Goal: Transaction & Acquisition: Purchase product/service

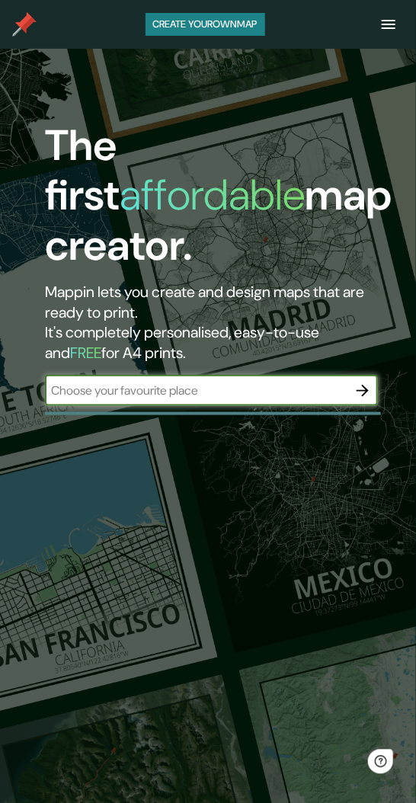
click at [244, 393] on input "text" at bounding box center [196, 391] width 302 height 18
type input "[GEOGRAPHIC_DATA]"
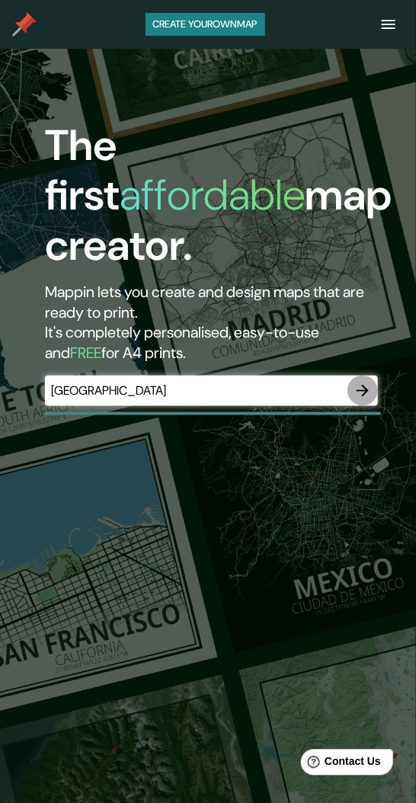
click at [361, 388] on icon "button" at bounding box center [362, 391] width 18 height 18
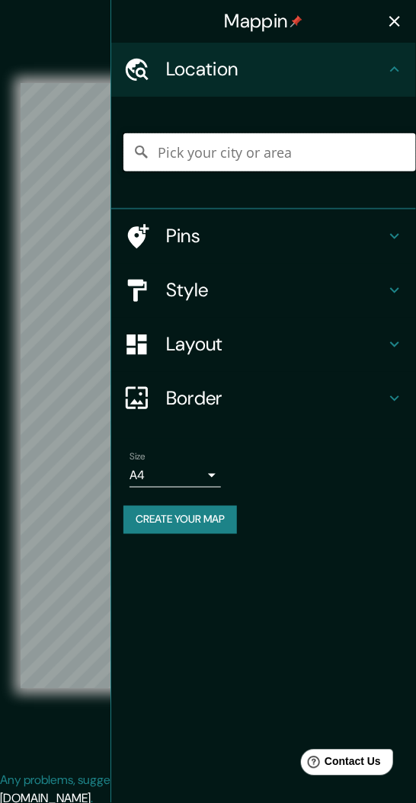
click at [279, 157] on input "Pick your city or area" at bounding box center [269, 152] width 292 height 38
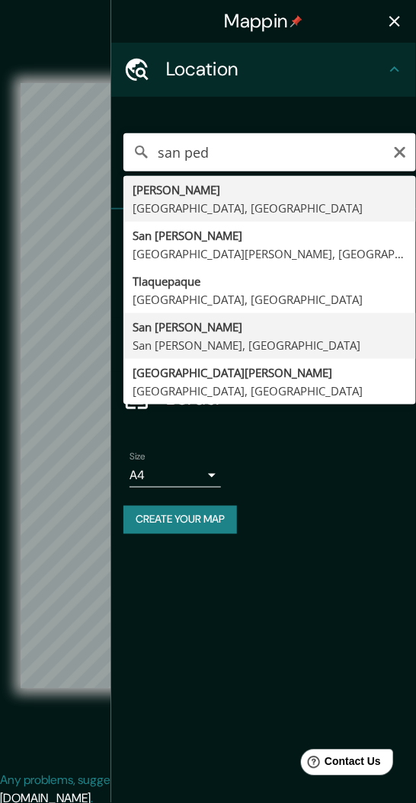
type input "San [PERSON_NAME], [GEOGRAPHIC_DATA][PERSON_NAME], [GEOGRAPHIC_DATA]"
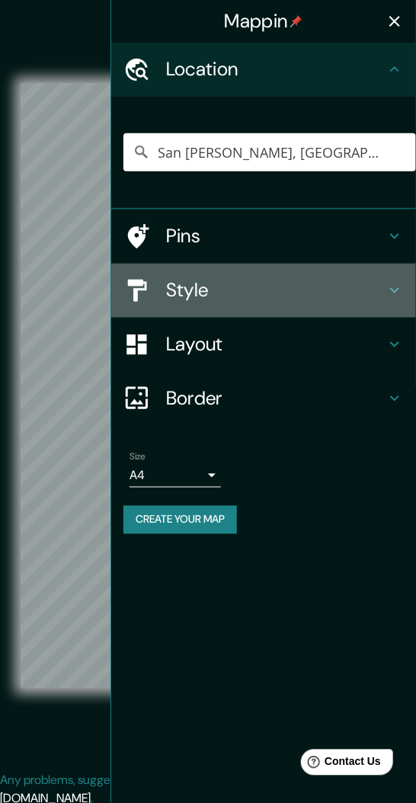
click at [389, 289] on icon at bounding box center [394, 290] width 18 height 18
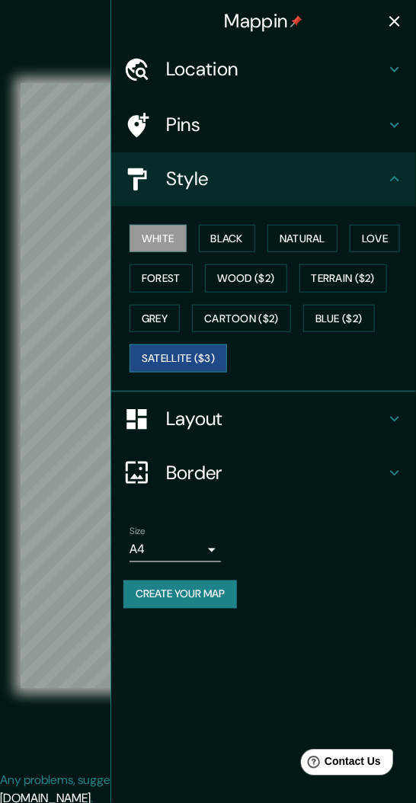
click at [187, 354] on button "Satellite ($3)" at bounding box center [177, 358] width 97 height 28
click at [388, 31] on button "button" at bounding box center [394, 21] width 30 height 30
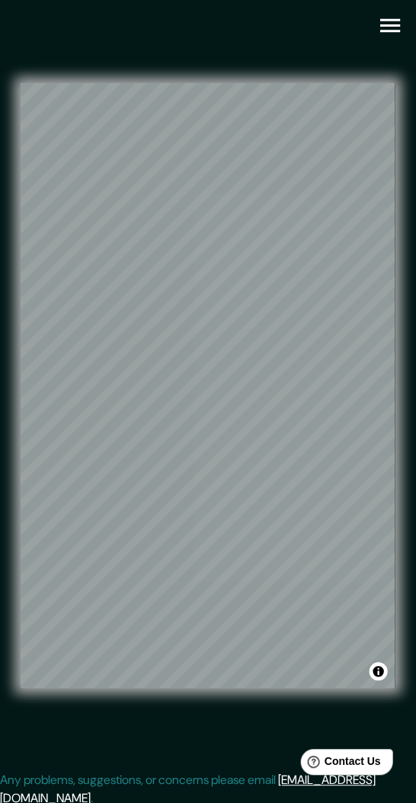
click at [391, 26] on icon "button" at bounding box center [390, 26] width 20 height 14
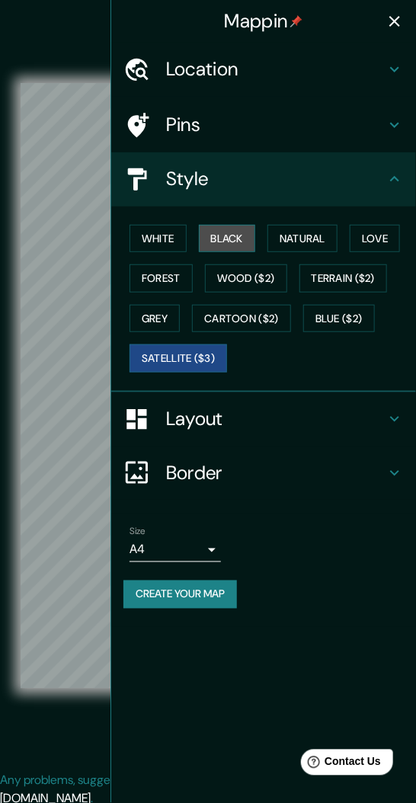
click at [229, 232] on button "Black" at bounding box center [227, 239] width 57 height 28
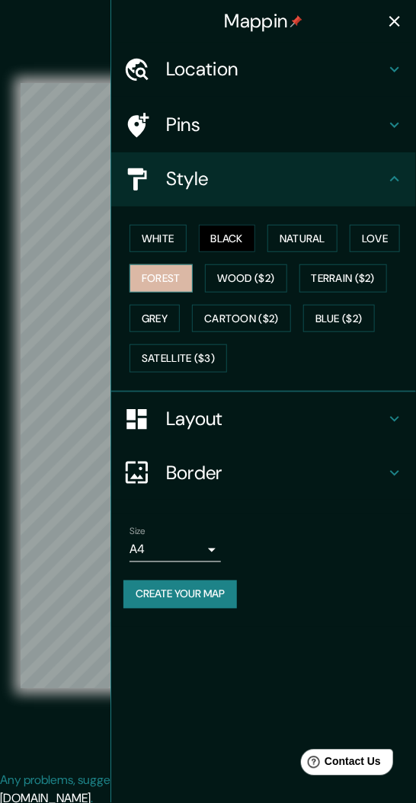
click at [164, 272] on button "Forest" at bounding box center [160, 278] width 63 height 28
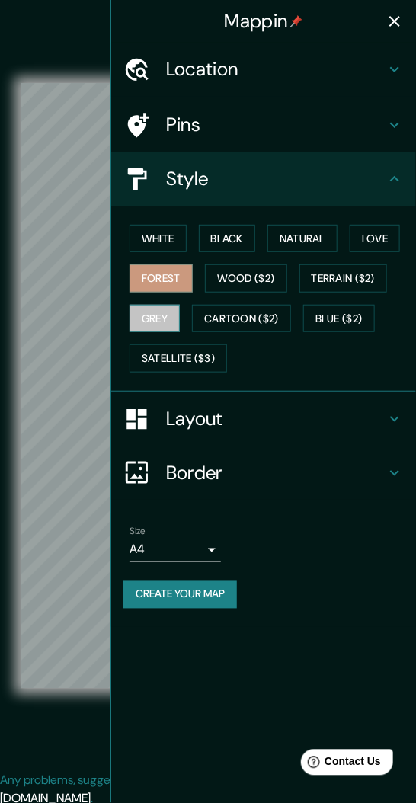
click at [161, 315] on button "Grey" at bounding box center [154, 319] width 50 height 28
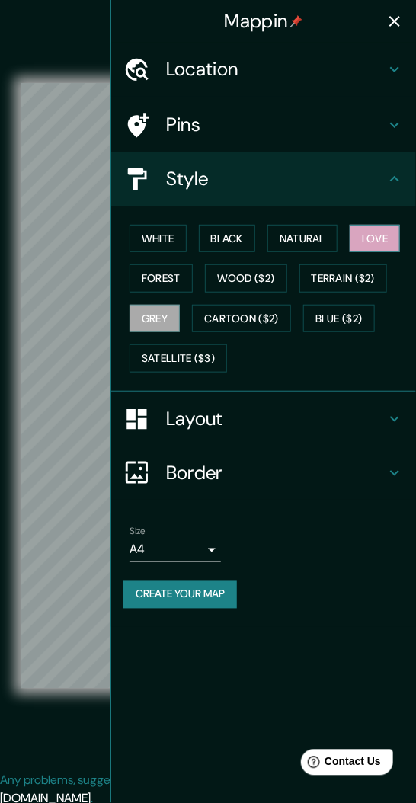
click at [387, 232] on button "Love" at bounding box center [375, 239] width 50 height 28
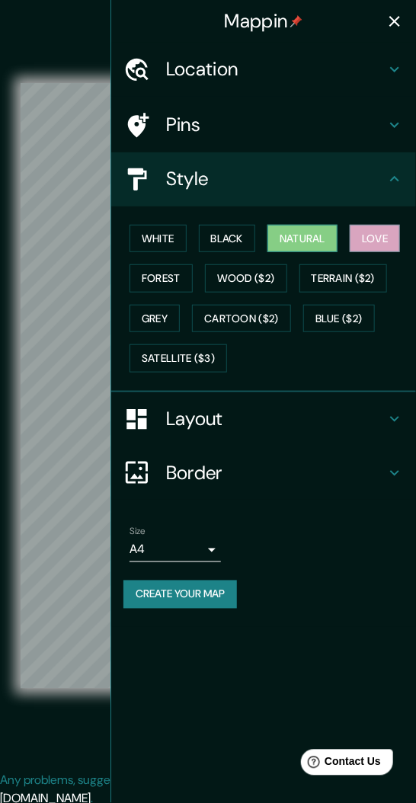
click at [322, 235] on button "Natural" at bounding box center [302, 239] width 70 height 28
click at [159, 315] on button "Grey" at bounding box center [154, 319] width 50 height 28
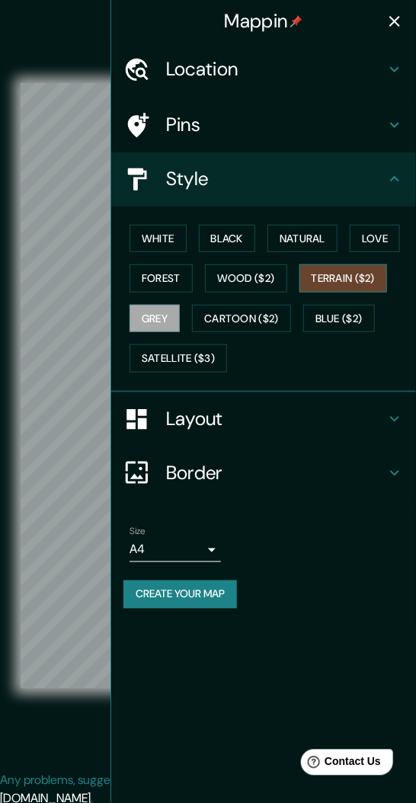
click at [364, 275] on button "Terrain ($2)" at bounding box center [343, 278] width 88 height 28
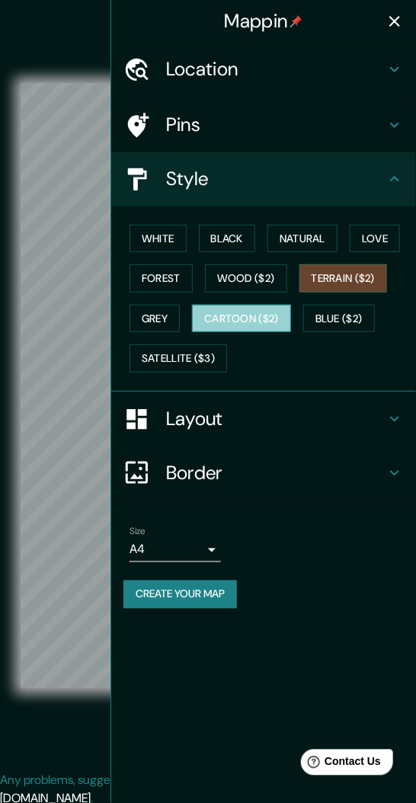
click at [247, 312] on button "Cartoon ($2)" at bounding box center [241, 319] width 99 height 28
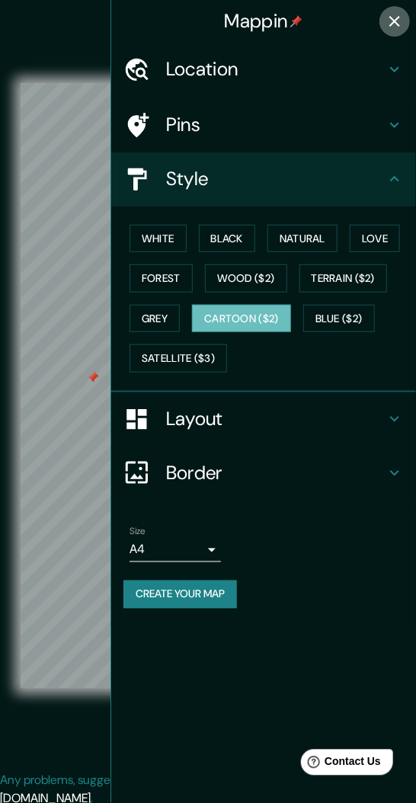
click at [391, 21] on icon "button" at bounding box center [394, 21] width 18 height 18
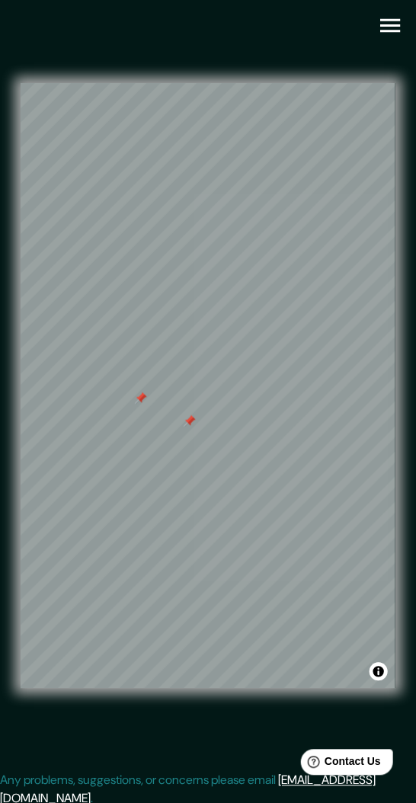
click at [178, 83] on div at bounding box center [208, 83] width 374 height 0
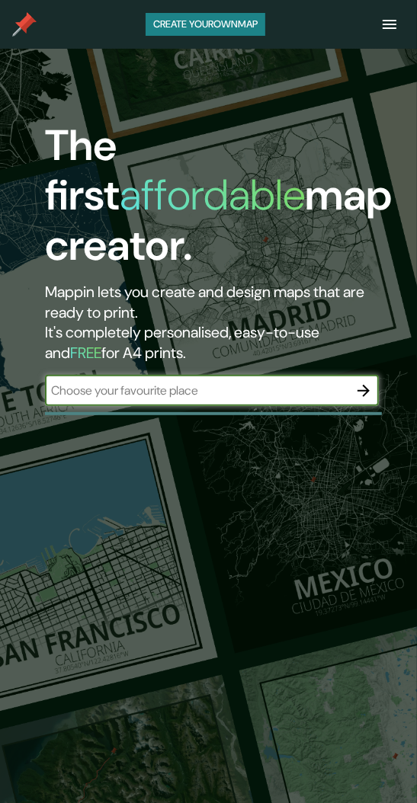
click at [248, 397] on input "text" at bounding box center [196, 391] width 303 height 18
type input "[GEOGRAPHIC_DATA]"
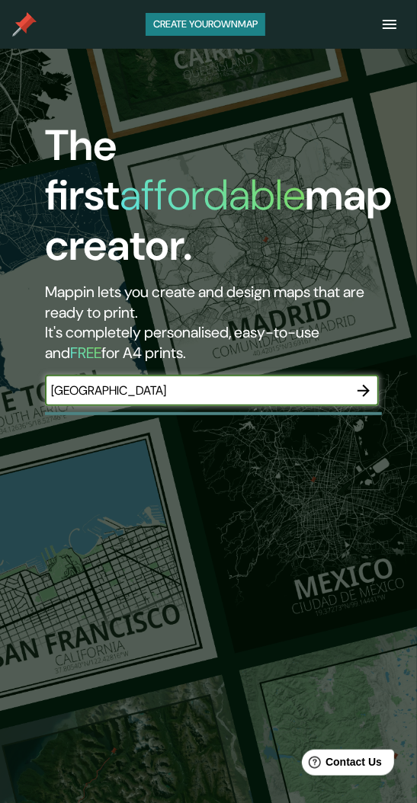
click at [359, 394] on icon "button" at bounding box center [363, 391] width 18 height 18
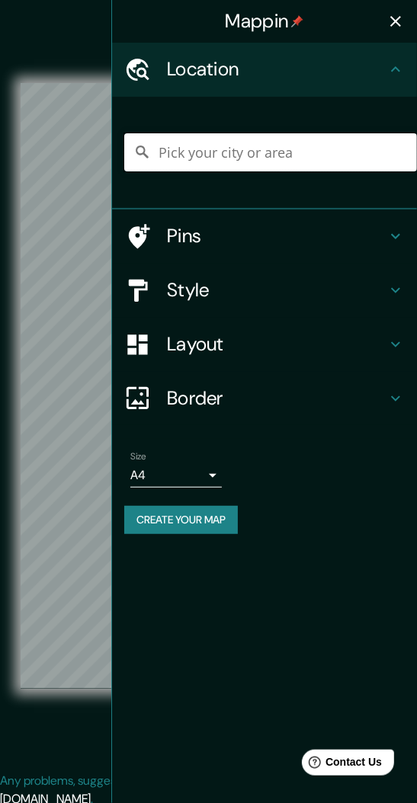
click at [258, 153] on input "Pick your city or area" at bounding box center [270, 152] width 292 height 38
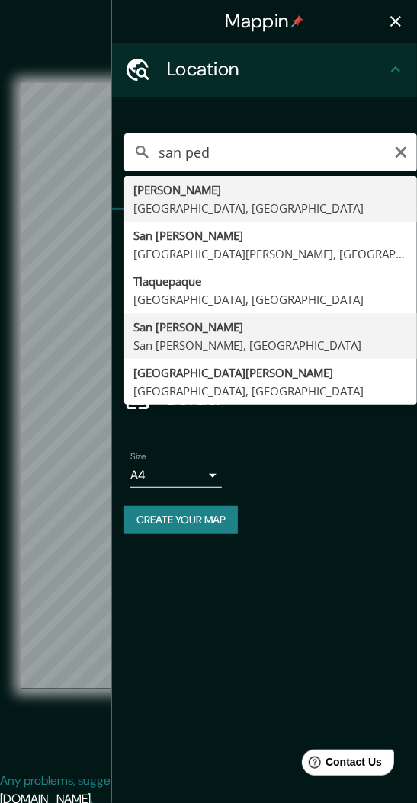
type input "San [PERSON_NAME], [GEOGRAPHIC_DATA][PERSON_NAME], [GEOGRAPHIC_DATA]"
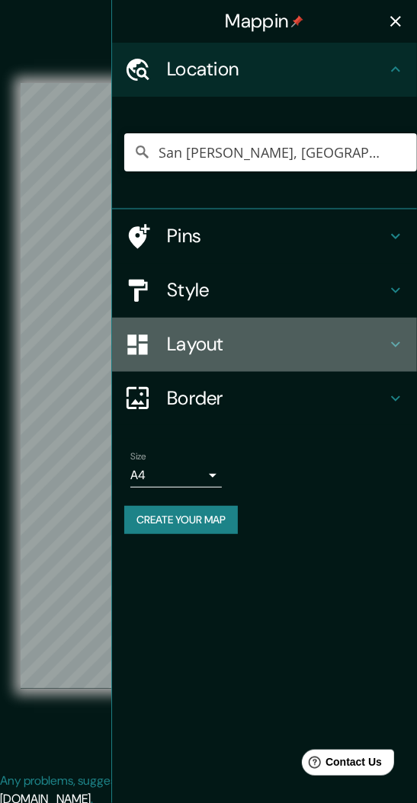
click at [270, 350] on h4 "Layout" at bounding box center [276, 345] width 219 height 24
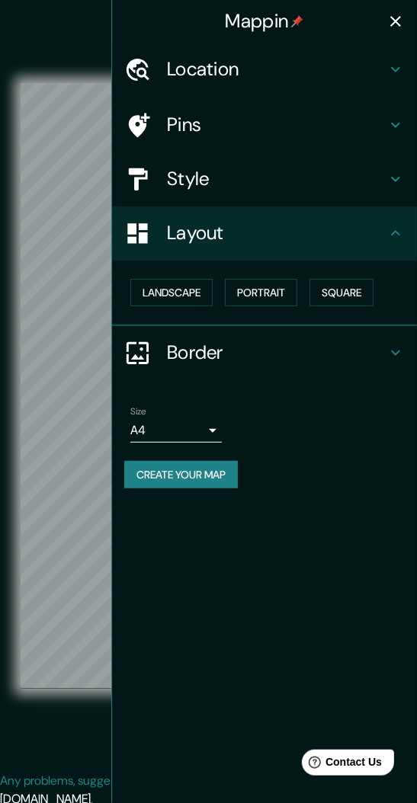
click at [277, 180] on h4 "Style" at bounding box center [276, 180] width 219 height 24
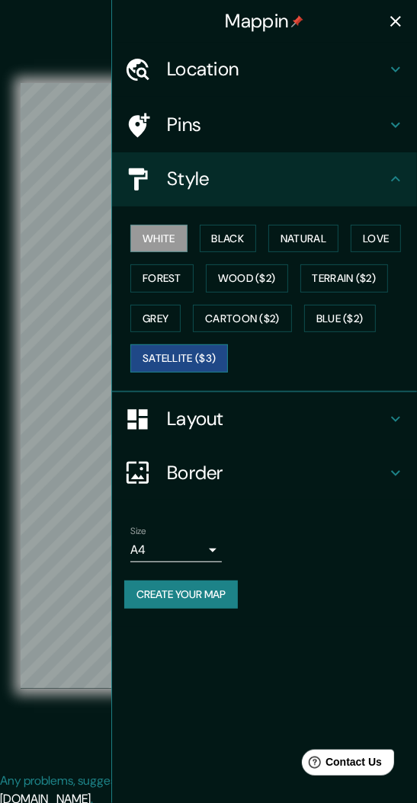
click at [196, 352] on button "Satellite ($3)" at bounding box center [178, 358] width 97 height 28
click at [395, 28] on icon "button" at bounding box center [395, 21] width 18 height 18
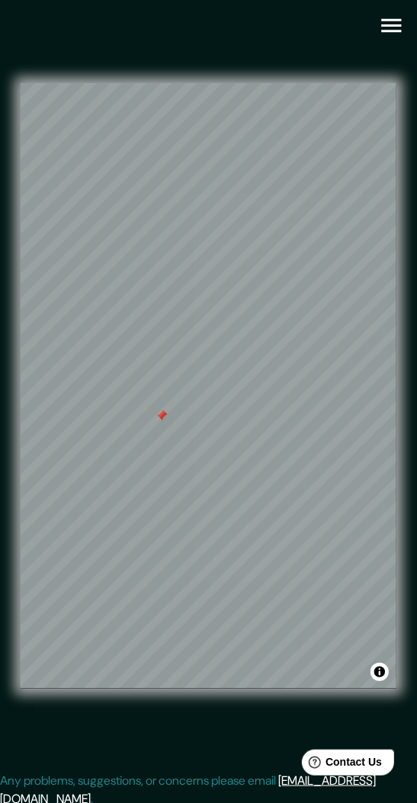
click at [395, 25] on icon "button" at bounding box center [391, 26] width 20 height 14
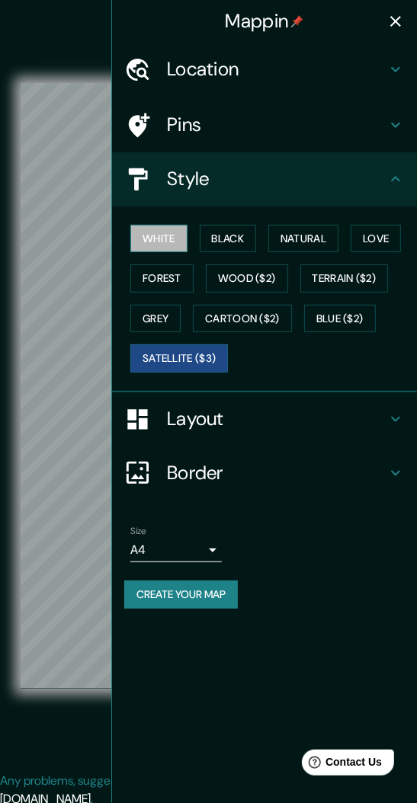
click at [171, 238] on button "White" at bounding box center [158, 239] width 57 height 28
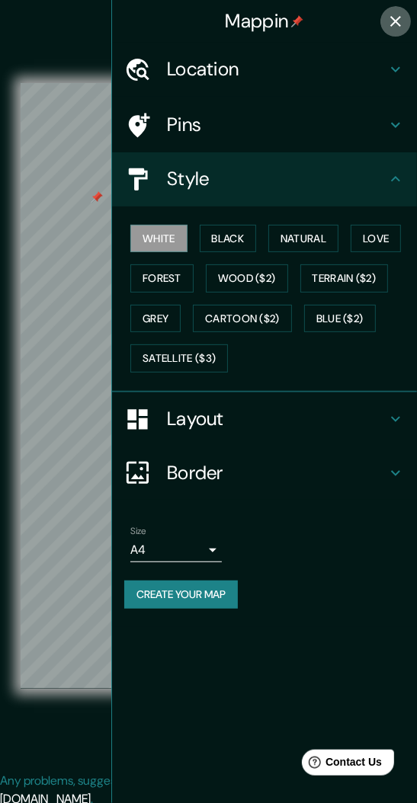
click at [398, 25] on icon "button" at bounding box center [395, 21] width 18 height 18
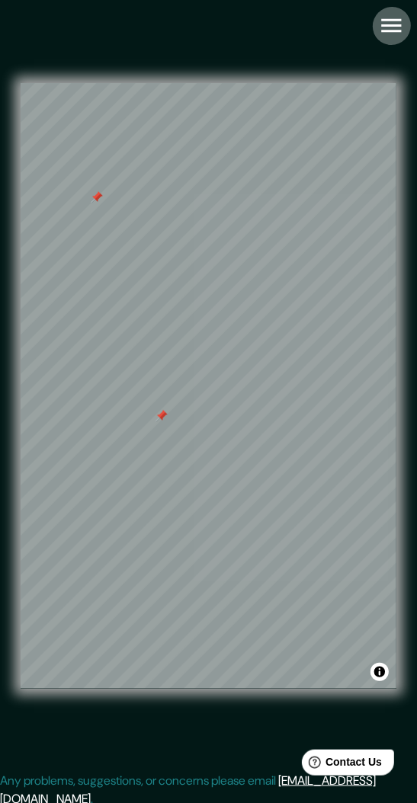
click at [391, 27] on icon "button" at bounding box center [391, 25] width 27 height 27
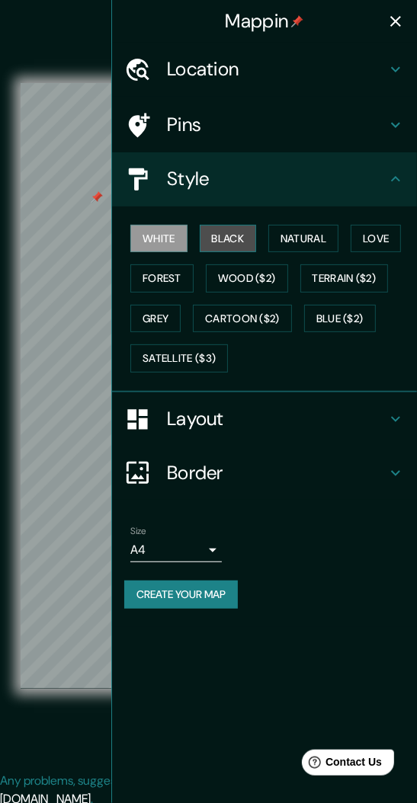
click at [244, 242] on button "Black" at bounding box center [228, 239] width 57 height 28
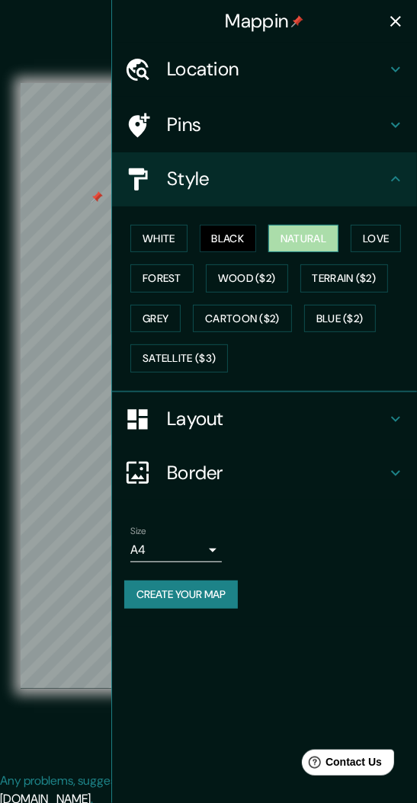
click at [313, 231] on button "Natural" at bounding box center [303, 239] width 70 height 28
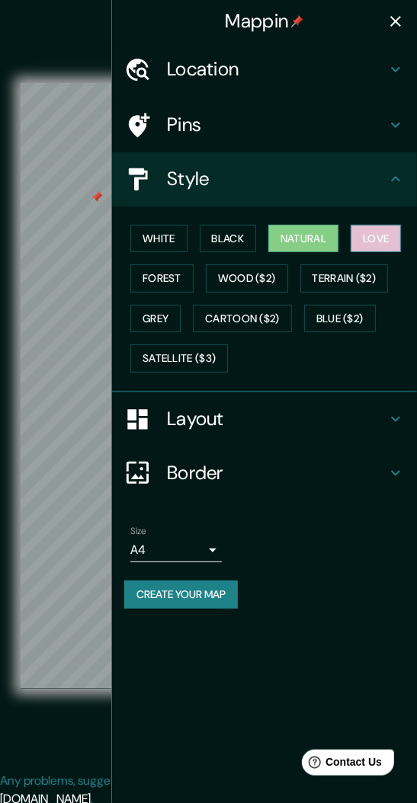
click at [375, 241] on button "Love" at bounding box center [375, 239] width 50 height 28
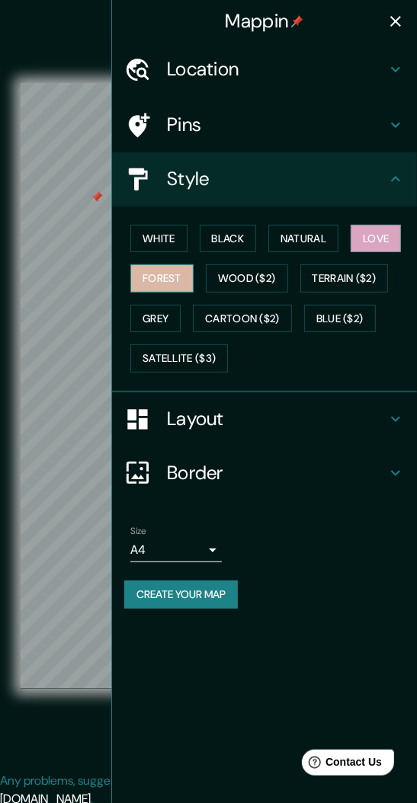
click at [159, 279] on button "Forest" at bounding box center [161, 278] width 63 height 28
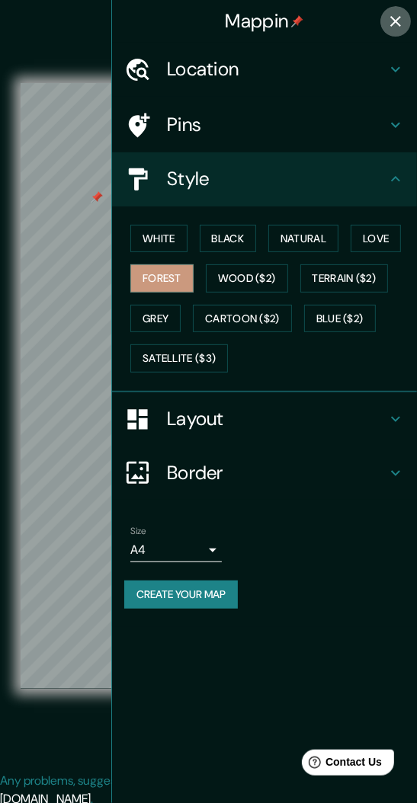
click at [403, 27] on icon "button" at bounding box center [395, 21] width 18 height 18
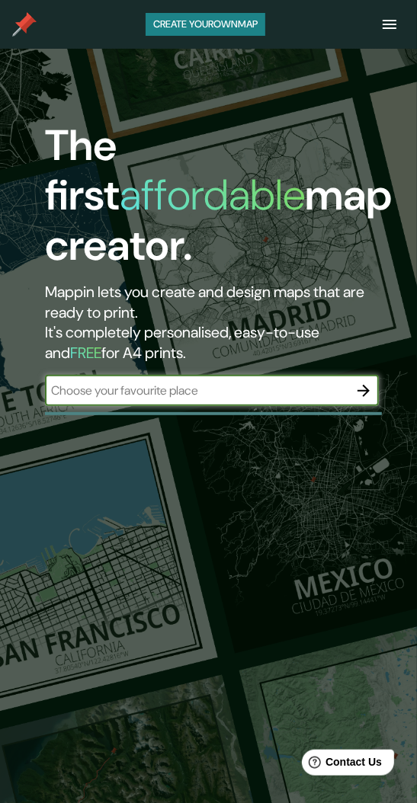
click at [318, 382] on input "text" at bounding box center [196, 391] width 303 height 18
type input "[GEOGRAPHIC_DATA]"
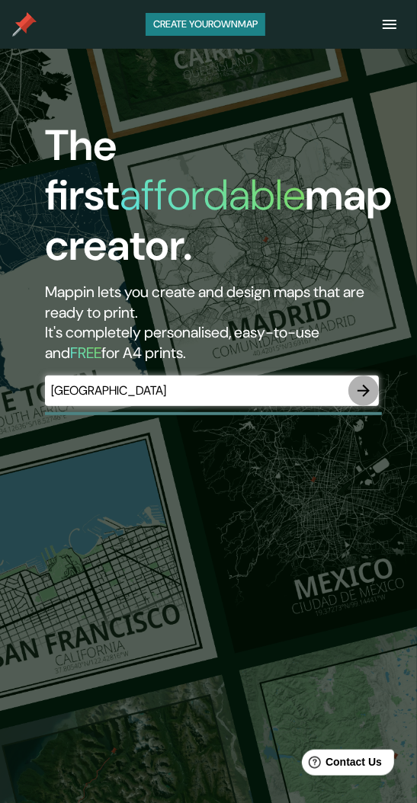
click at [359, 392] on icon "button" at bounding box center [363, 391] width 18 height 18
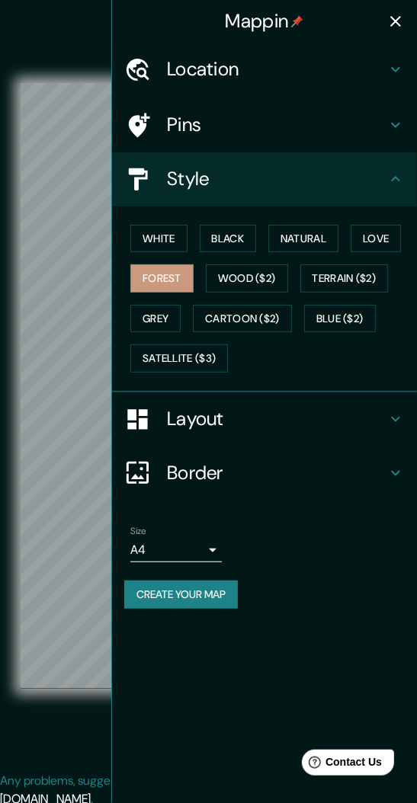
click at [283, 67] on h4 "Location" at bounding box center [276, 70] width 219 height 24
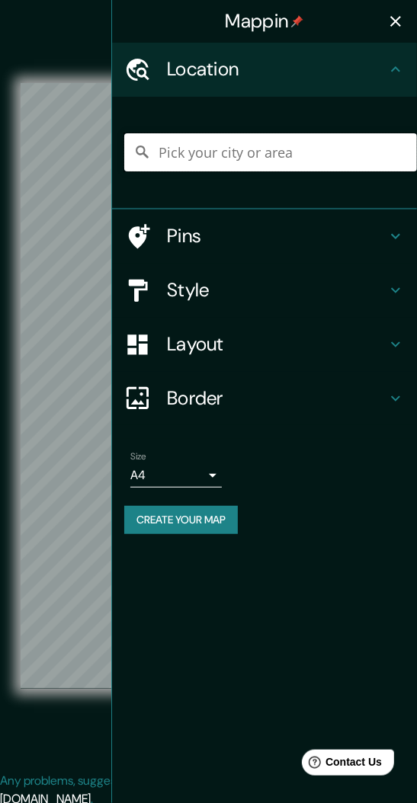
click at [236, 154] on input "Pick your city or area" at bounding box center [270, 152] width 292 height 38
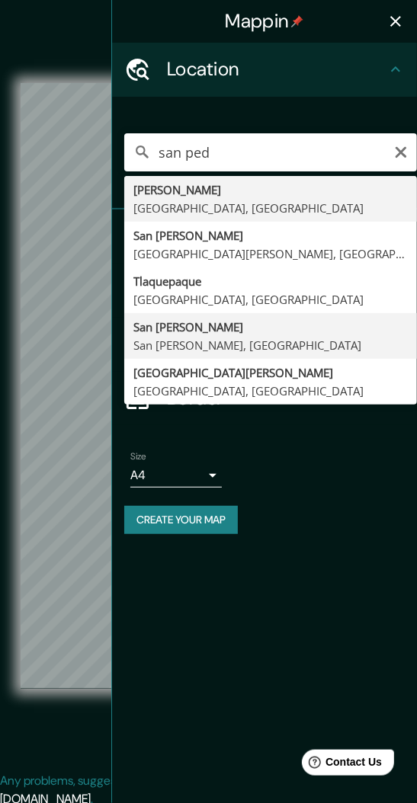
type input "San [PERSON_NAME], [GEOGRAPHIC_DATA][PERSON_NAME], [GEOGRAPHIC_DATA]"
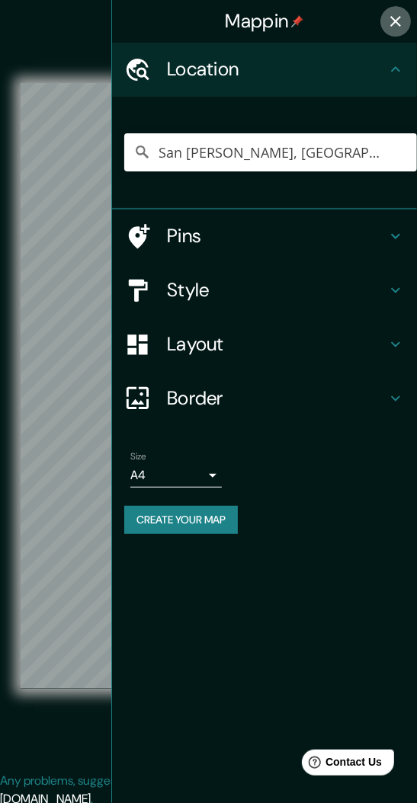
click at [397, 21] on icon "button" at bounding box center [395, 21] width 18 height 18
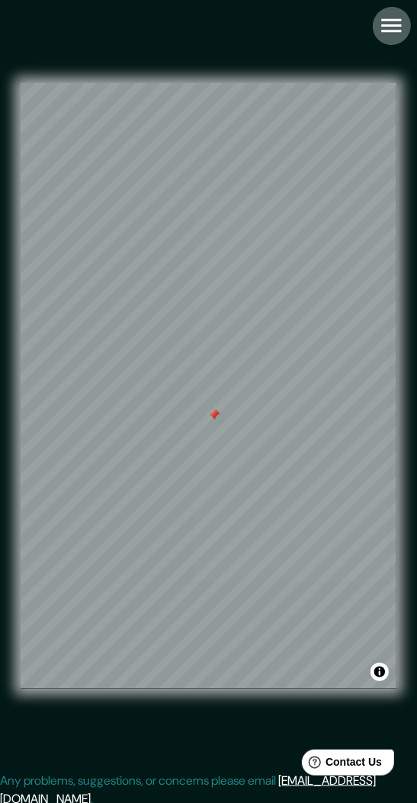
click at [396, 27] on icon "button" at bounding box center [391, 25] width 27 height 27
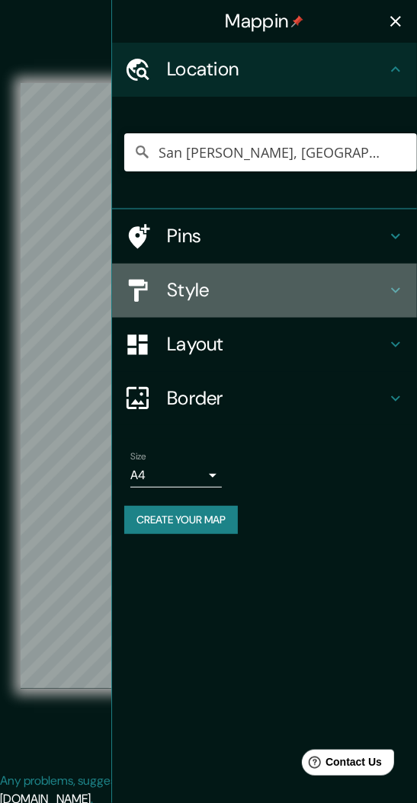
click at [287, 292] on h4 "Style" at bounding box center [276, 291] width 219 height 24
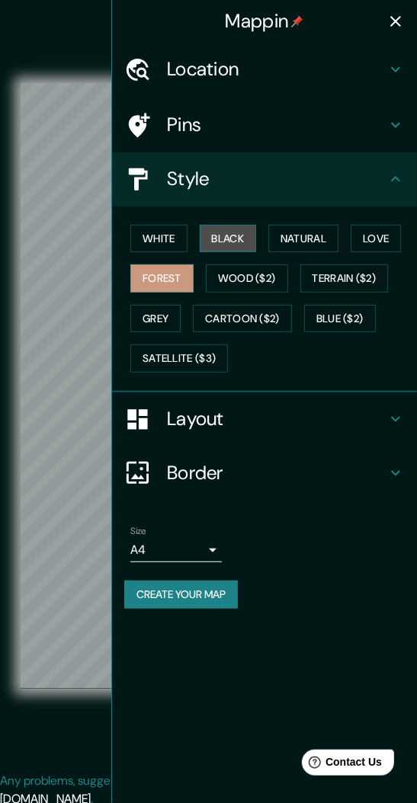
click at [241, 241] on button "Black" at bounding box center [228, 239] width 57 height 28
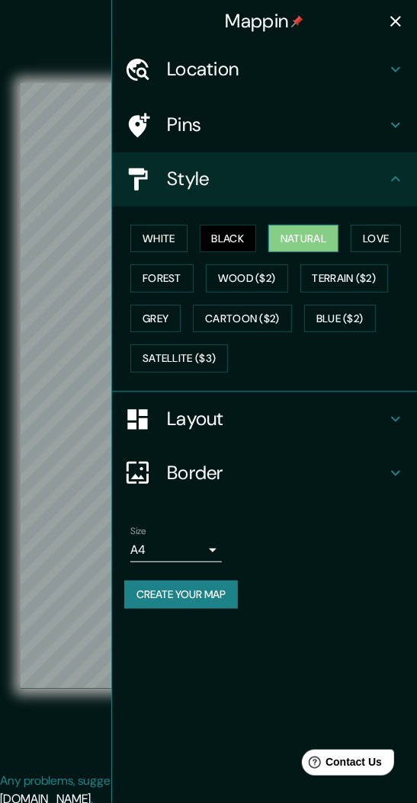
click at [291, 241] on button "Natural" at bounding box center [303, 239] width 70 height 28
click at [395, 23] on icon "button" at bounding box center [395, 21] width 18 height 18
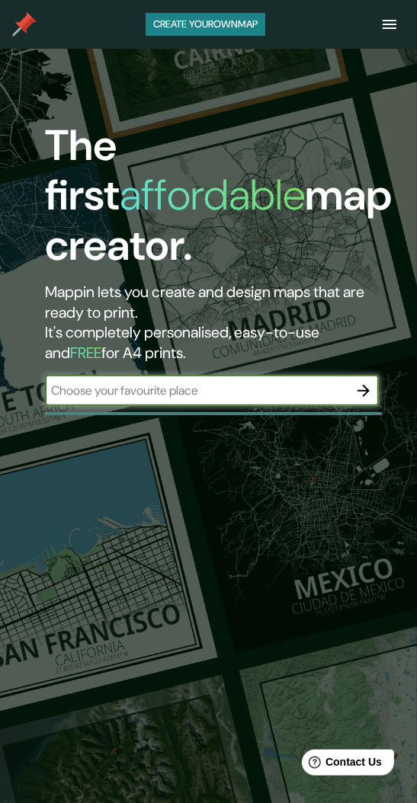
click at [327, 390] on input "text" at bounding box center [196, 391] width 303 height 18
type input "[GEOGRAPHIC_DATA]"
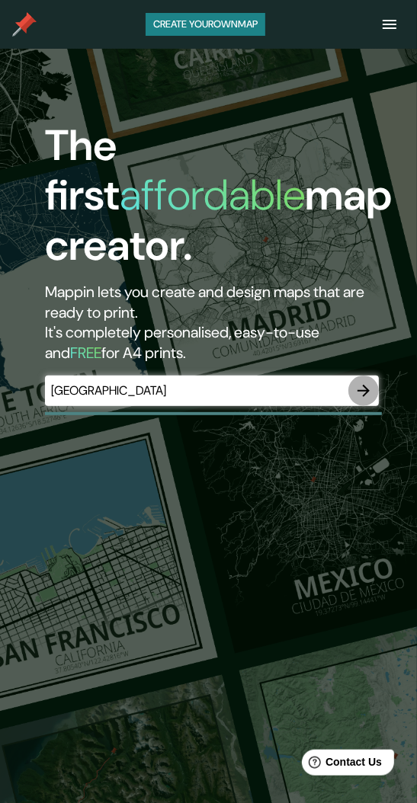
click at [364, 397] on icon "button" at bounding box center [363, 391] width 18 height 18
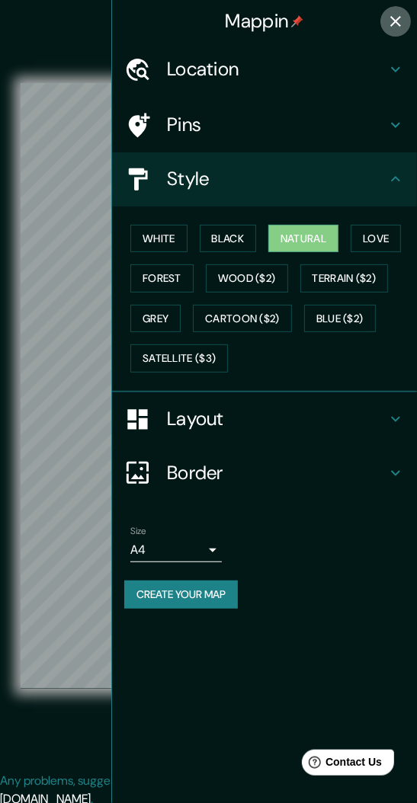
click at [391, 18] on icon "button" at bounding box center [395, 21] width 18 height 18
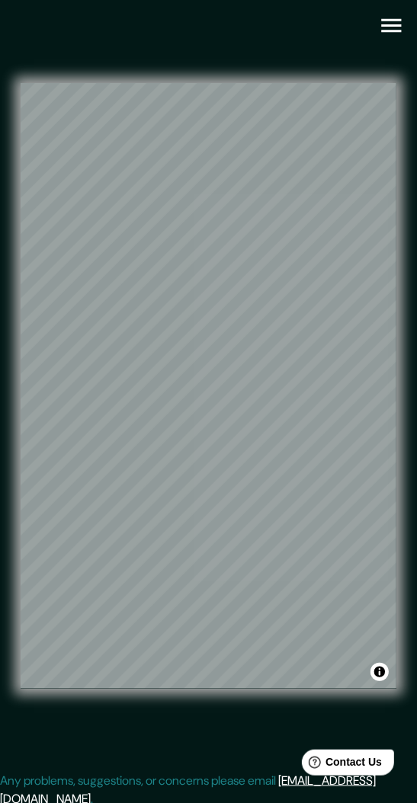
click at [391, 34] on icon "button" at bounding box center [391, 25] width 27 height 27
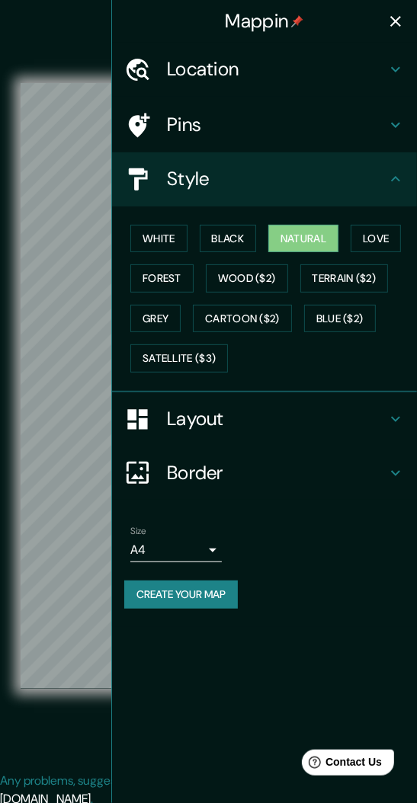
click at [277, 73] on h4 "Location" at bounding box center [276, 70] width 219 height 24
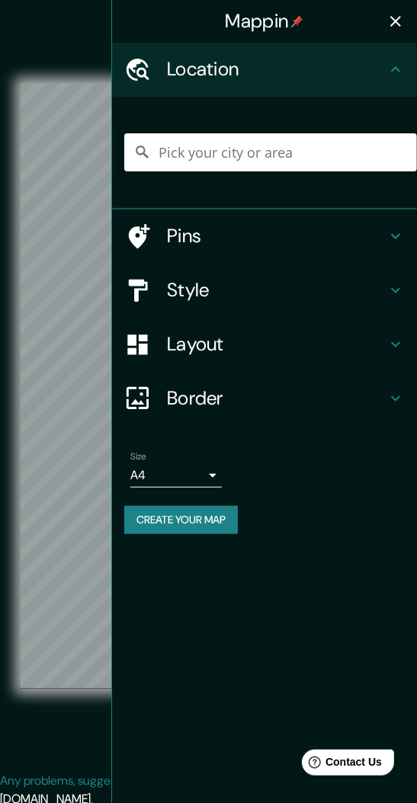
click at [268, 155] on input "Pick your city or area" at bounding box center [270, 152] width 292 height 38
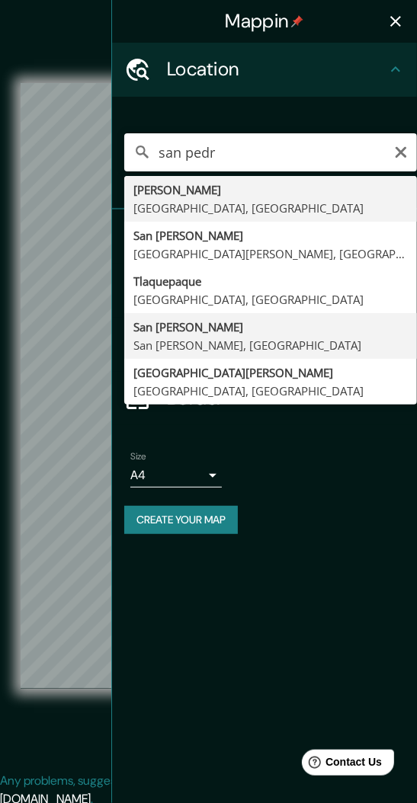
type input "San [PERSON_NAME], [GEOGRAPHIC_DATA][PERSON_NAME], [GEOGRAPHIC_DATA]"
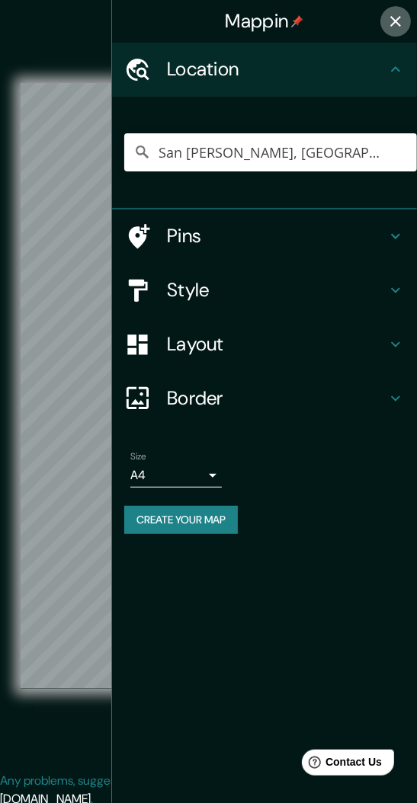
click at [399, 27] on icon "button" at bounding box center [395, 21] width 18 height 18
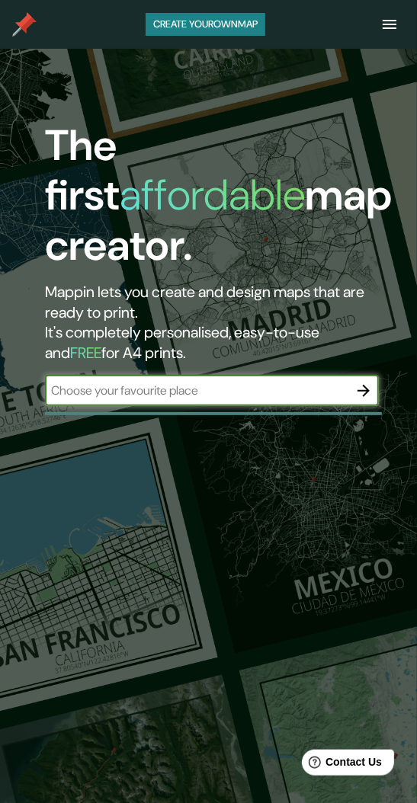
click at [152, 386] on input "text" at bounding box center [196, 391] width 303 height 18
type input "[GEOGRAPHIC_DATA]"
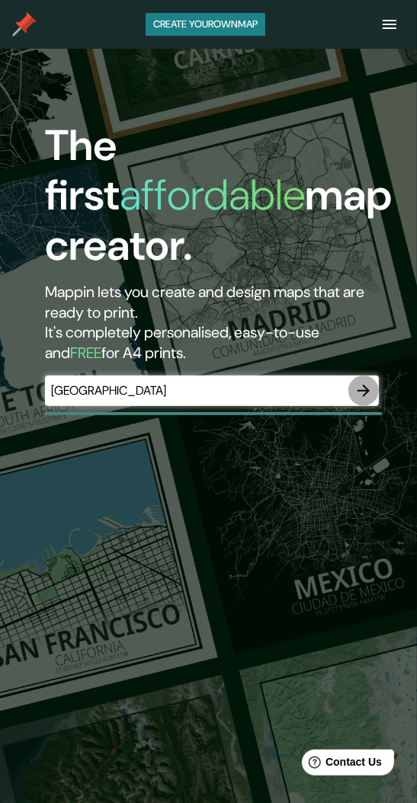
click at [364, 391] on icon "button" at bounding box center [363, 391] width 12 height 12
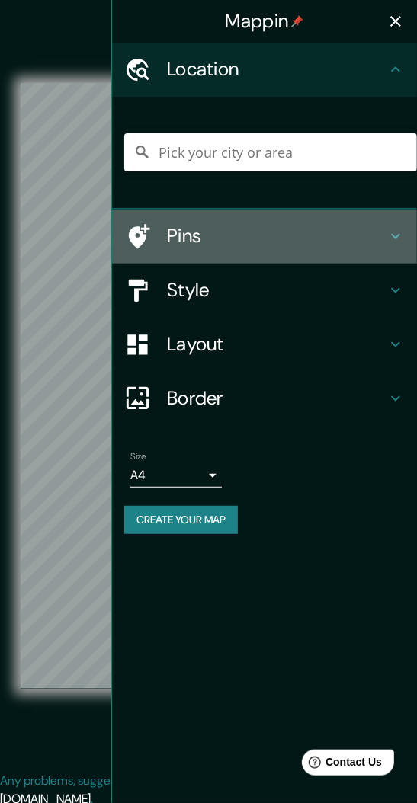
click at [253, 251] on div "Pins" at bounding box center [264, 236] width 305 height 54
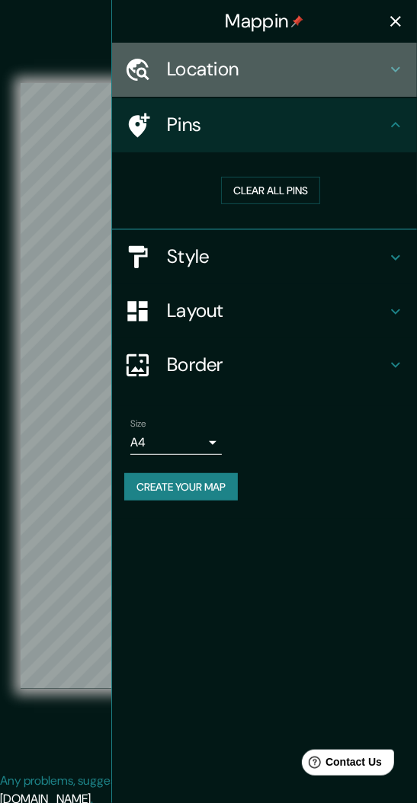
click at [317, 62] on h4 "Location" at bounding box center [276, 70] width 219 height 24
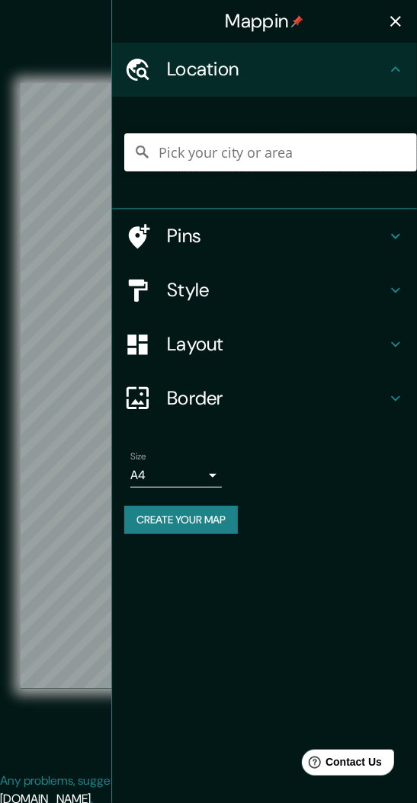
click at [295, 160] on input "Pick your city or area" at bounding box center [270, 152] width 292 height 38
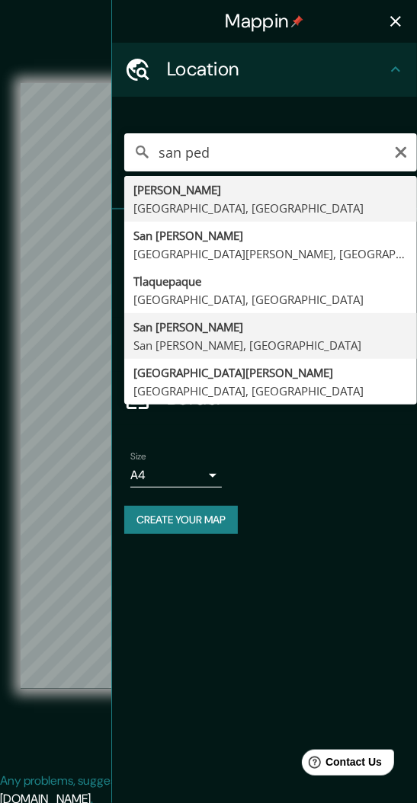
type input "San [PERSON_NAME], [GEOGRAPHIC_DATA][PERSON_NAME], [GEOGRAPHIC_DATA]"
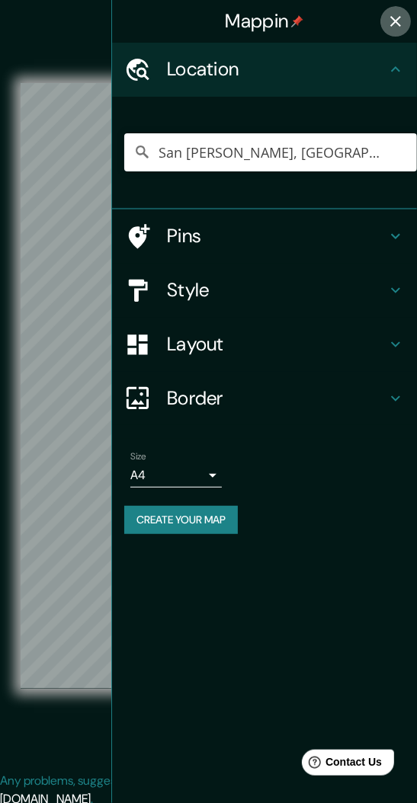
click at [400, 23] on icon "button" at bounding box center [395, 21] width 18 height 18
